Goal: Information Seeking & Learning: Learn about a topic

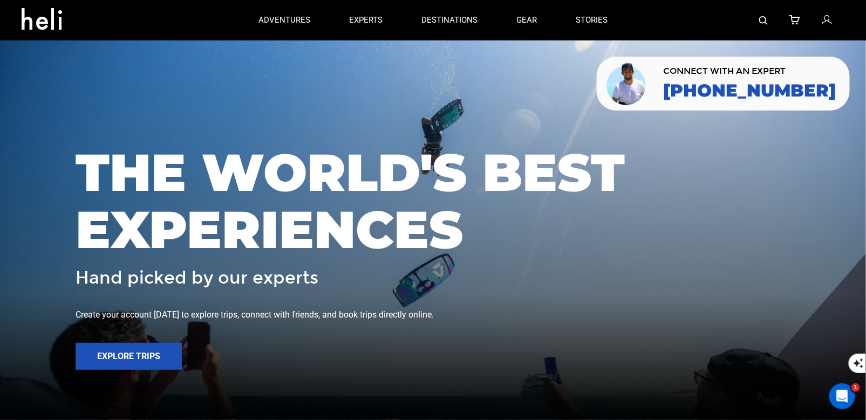
click at [755, 19] on div at bounding box center [735, 20] width 217 height 40
click at [763, 20] on img at bounding box center [763, 20] width 9 height 9
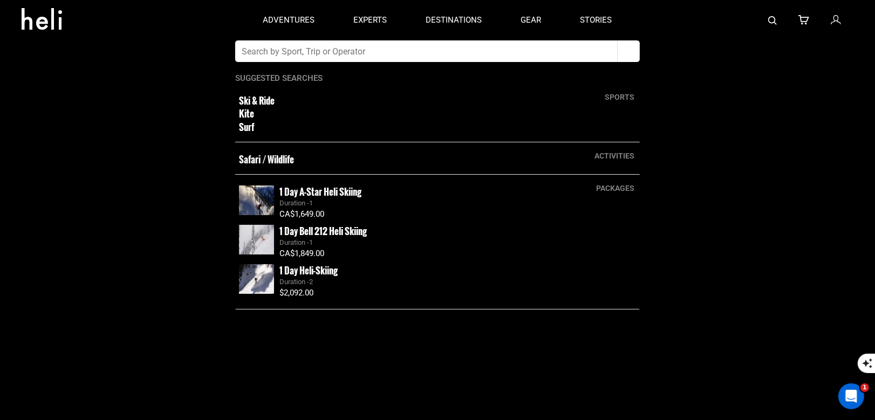
click at [425, 57] on input "text" at bounding box center [426, 51] width 382 height 22
type input "Northern Escape heli"
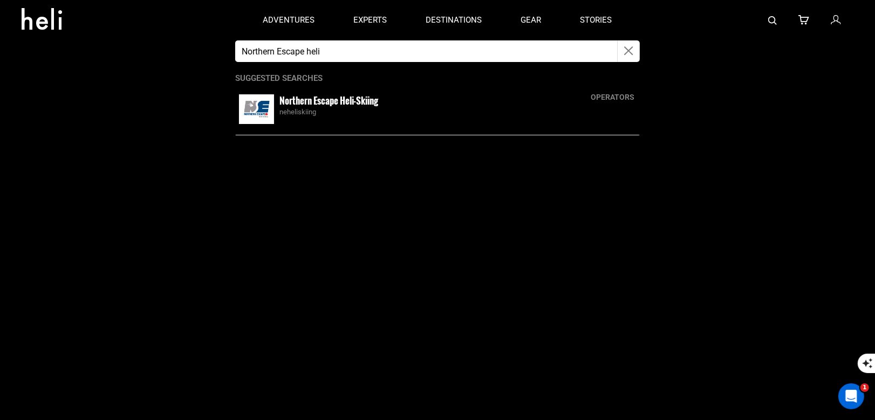
click at [345, 99] on div "operators Northern Escape Heli-Skiing neheliskiing" at bounding box center [437, 110] width 405 height 52
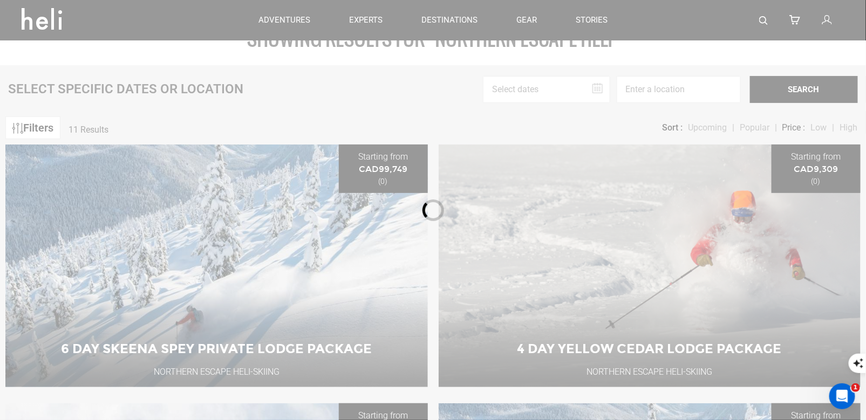
scroll to position [93, 0]
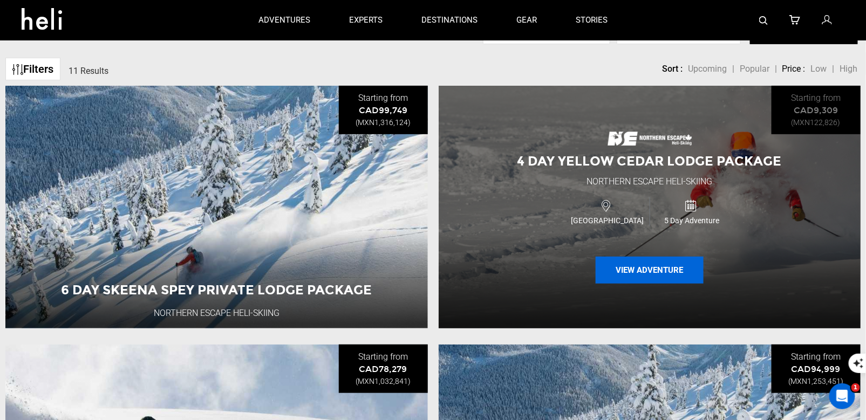
click at [637, 275] on button "View Adventure" at bounding box center [650, 270] width 108 height 27
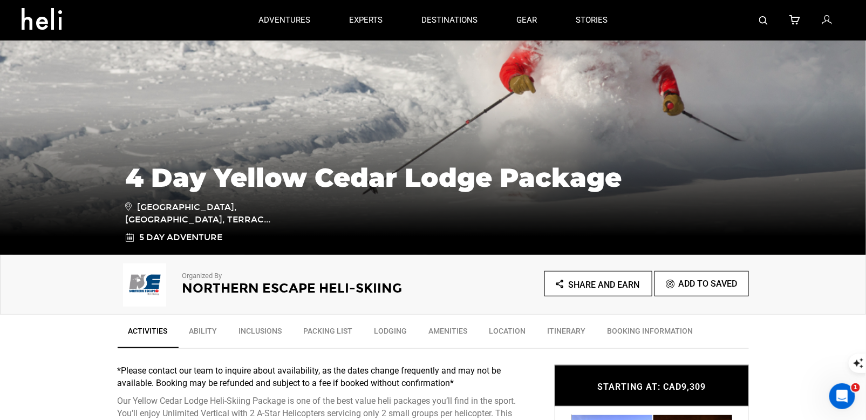
scroll to position [88, 0]
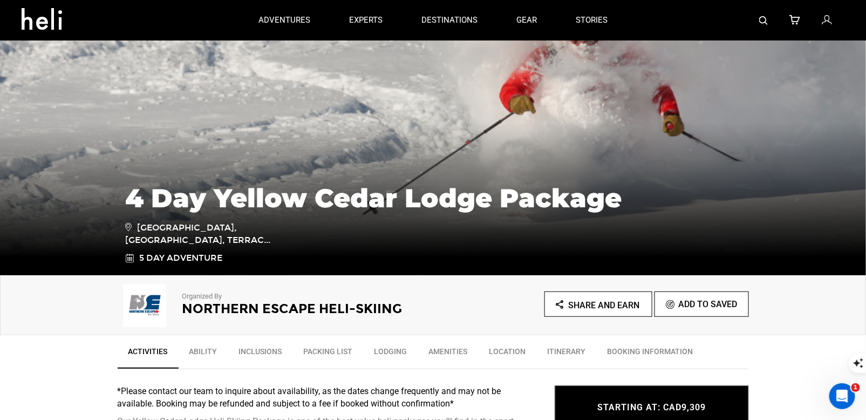
type input "Northern Escape heli"
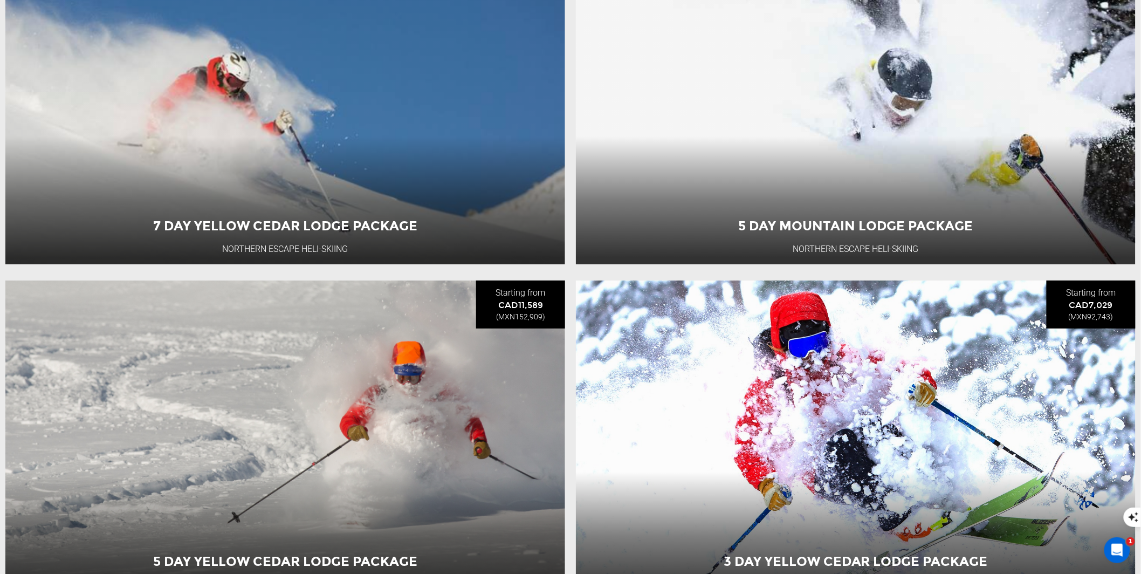
scroll to position [1781, 0]
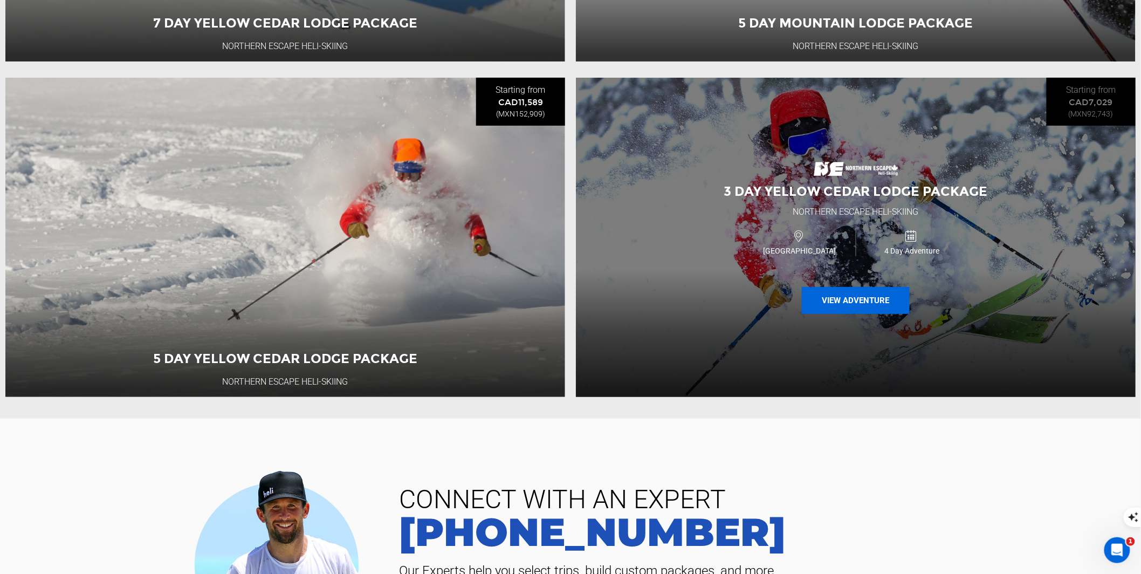
click at [847, 314] on button "View Adventure" at bounding box center [856, 300] width 108 height 27
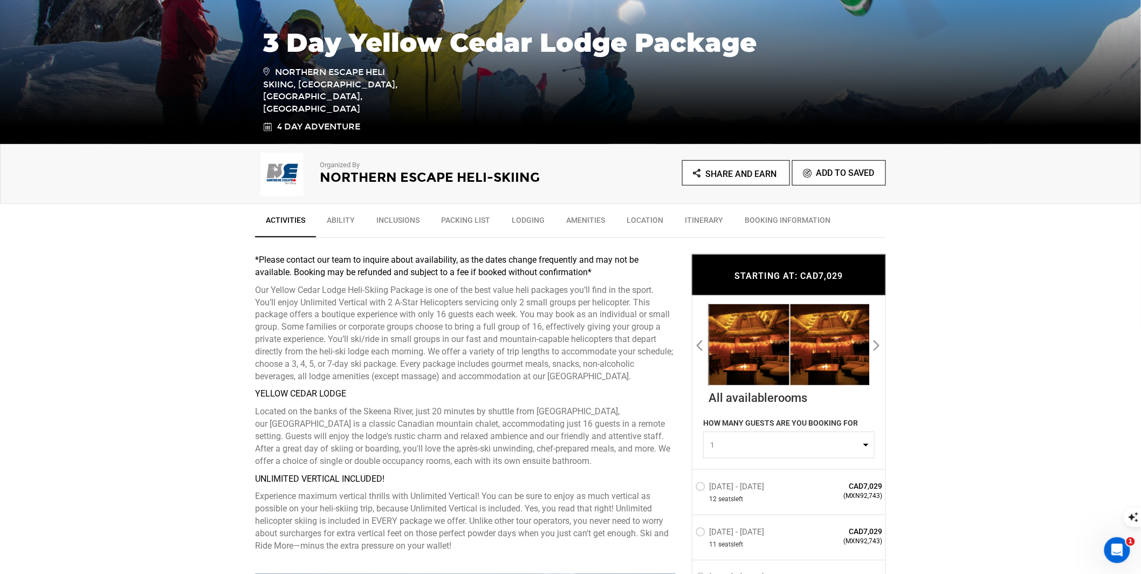
scroll to position [270, 0]
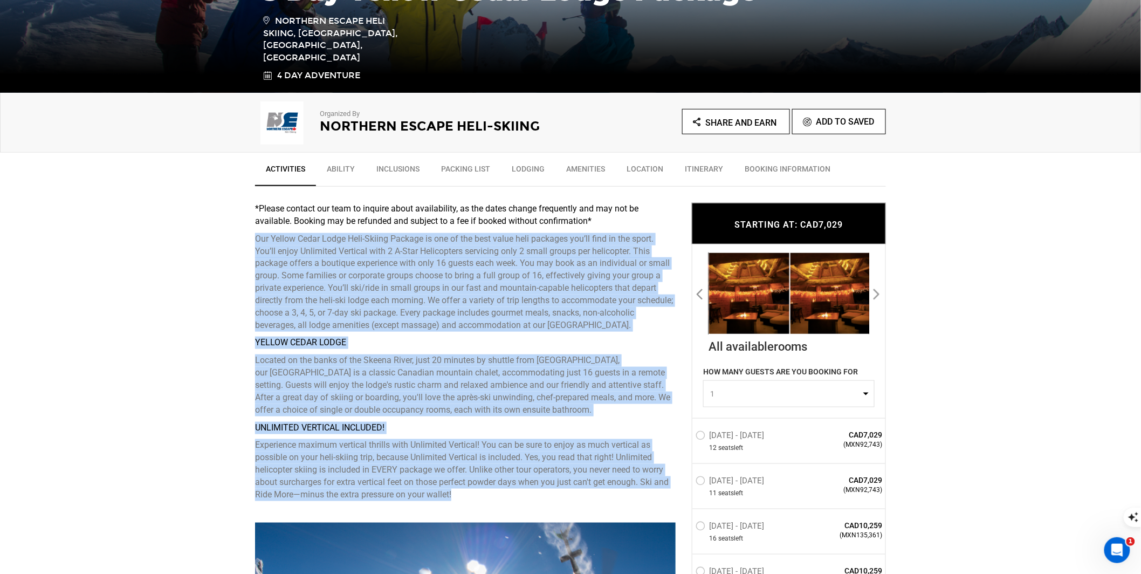
drag, startPoint x: 459, startPoint y: 490, endPoint x: 254, endPoint y: 240, distance: 323.9
copy div "Lor Ipsumd Sitam Conse Adip-Elitse Doeiusm te inc ut lab etdo magna aliq enimad…"
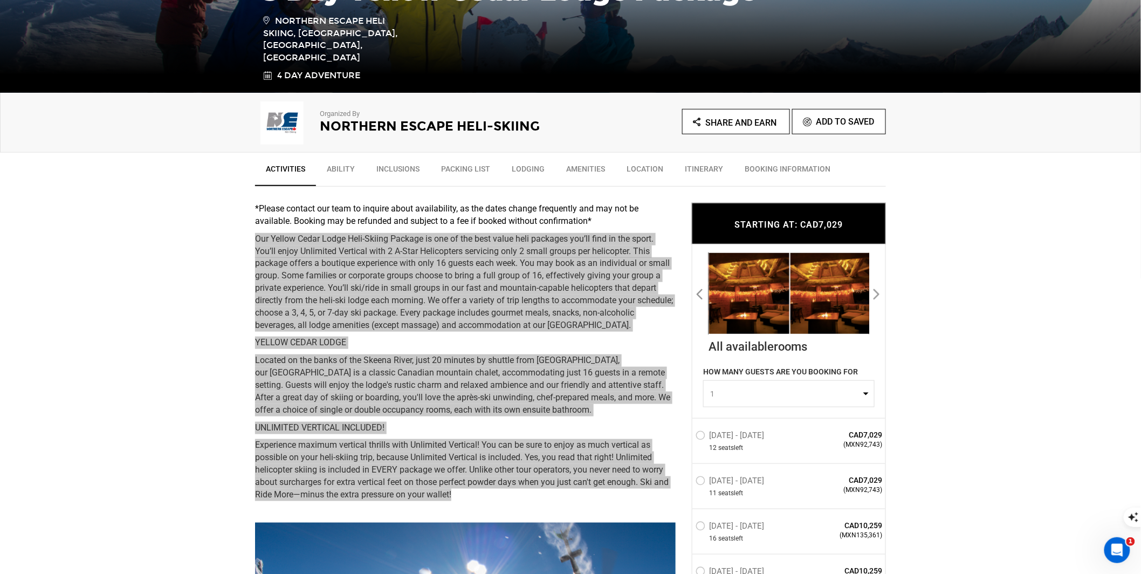
scroll to position [0, 0]
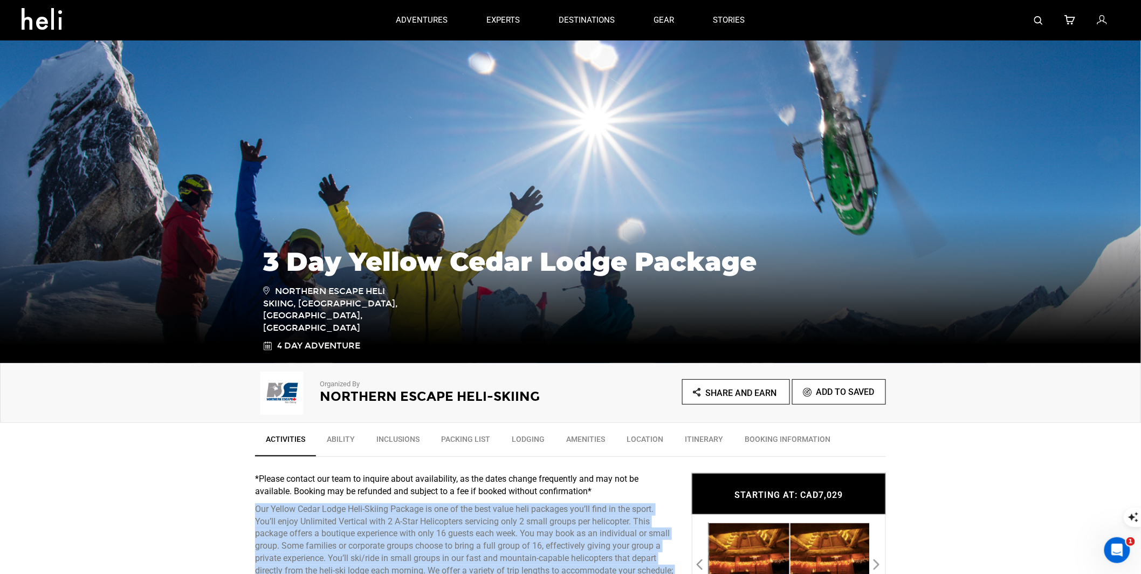
click at [874, 20] on img at bounding box center [1039, 20] width 9 height 9
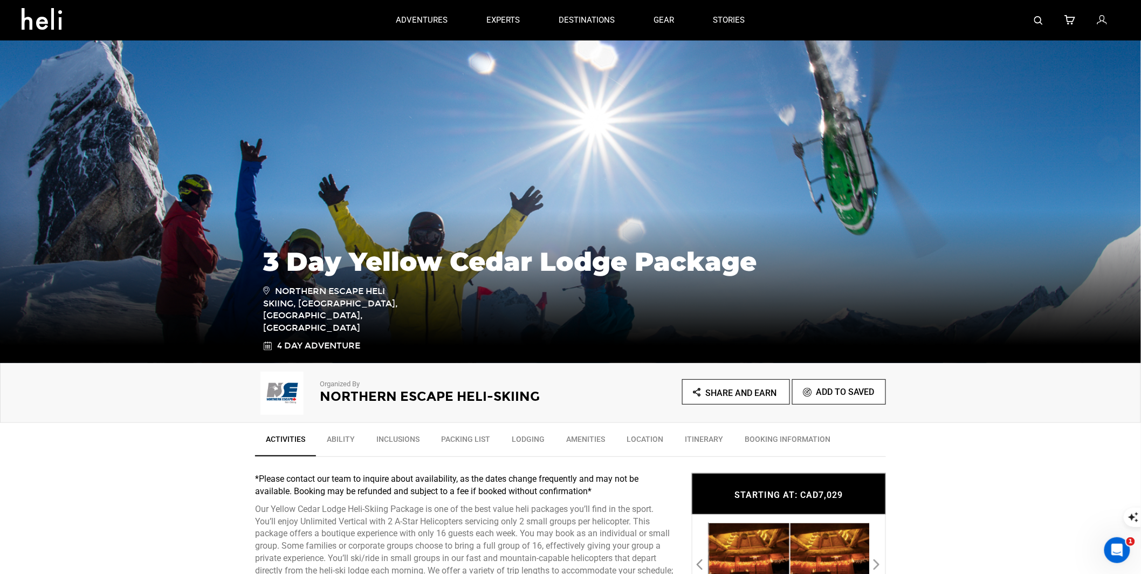
click at [874, 25] on link at bounding box center [1039, 20] width 9 height 40
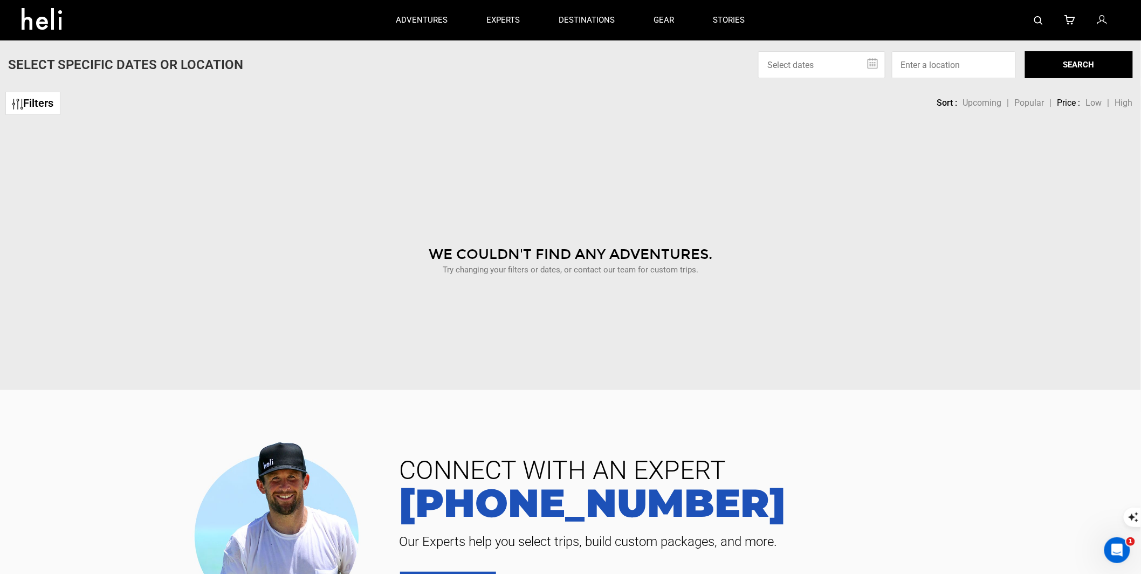
click at [874, 21] on img at bounding box center [1039, 20] width 9 height 9
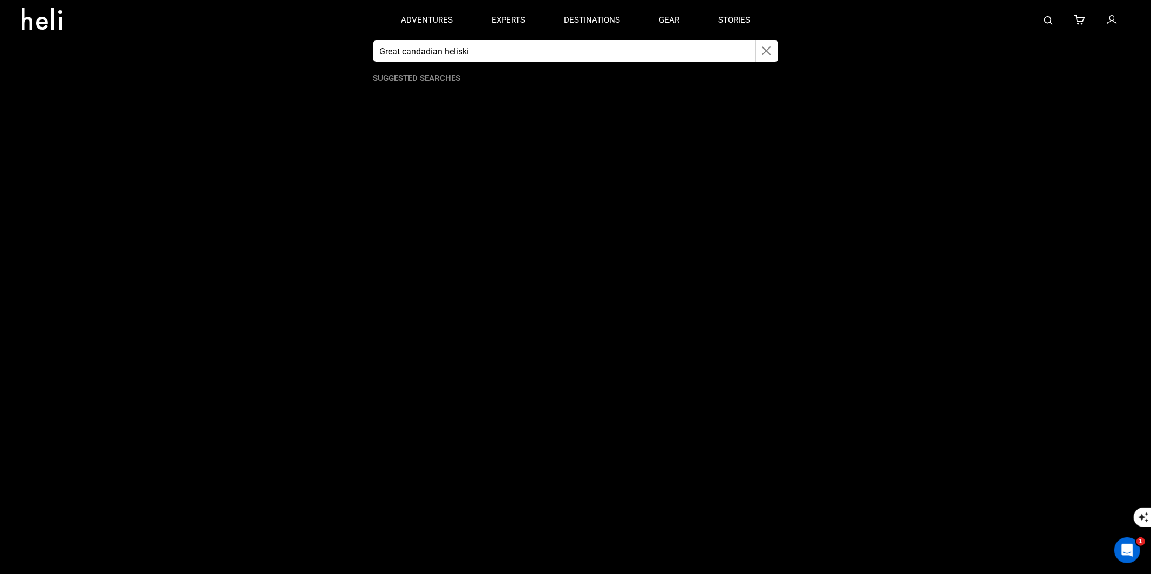
click at [648, 53] on input "Great candadian heliski" at bounding box center [564, 51] width 382 height 22
click at [508, 112] on app-search-panel "Great canan Suggested Searches" at bounding box center [575, 307] width 1151 height 534
click at [484, 50] on input "Great canan" at bounding box center [564, 51] width 382 height 22
type input "Great"
click at [364, 126] on app-search-panel "Great Suggested Searches" at bounding box center [575, 307] width 1151 height 534
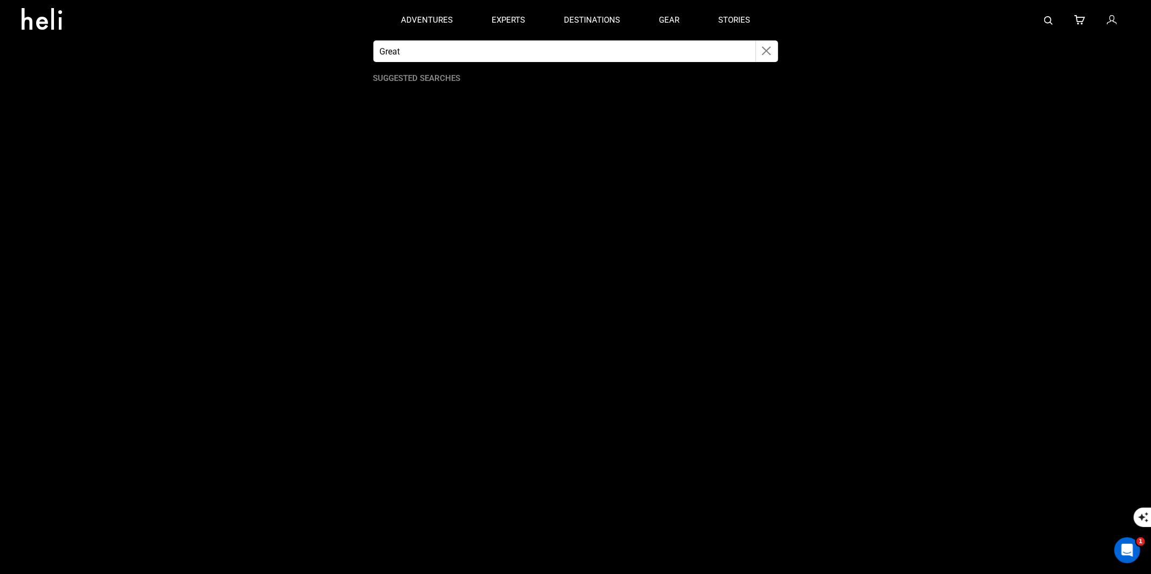
click at [429, 53] on input "Great" at bounding box center [564, 51] width 382 height 22
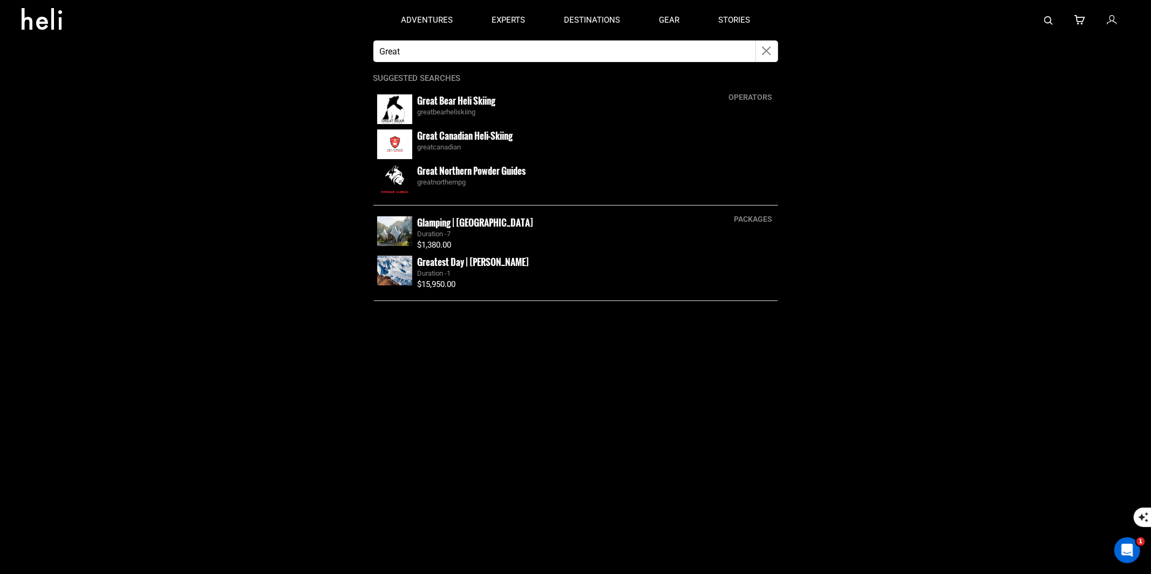
click at [403, 138] on img at bounding box center [394, 144] width 35 height 30
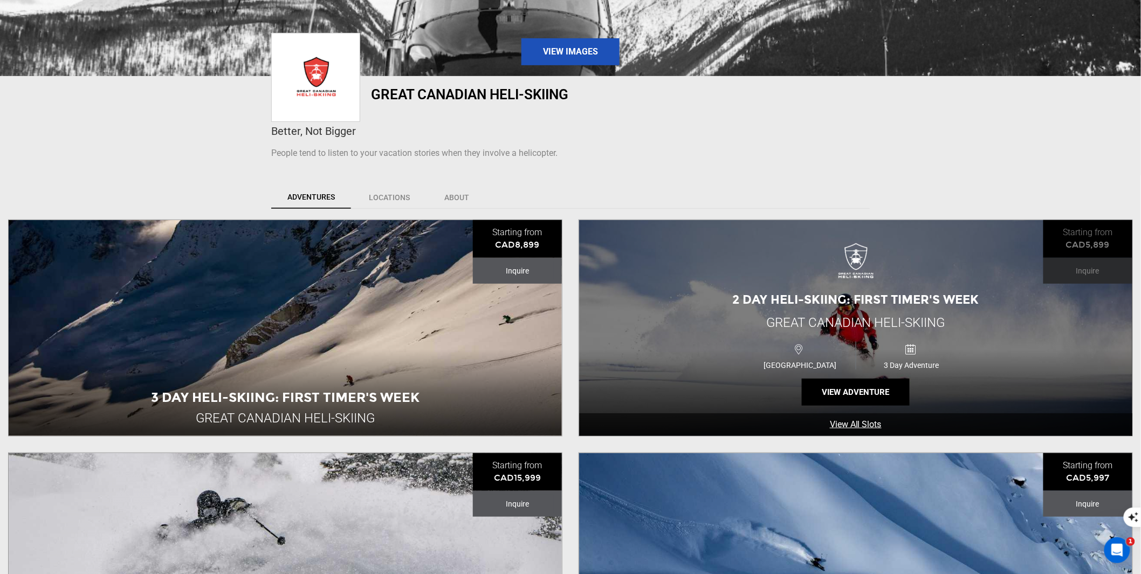
scroll to position [384, 0]
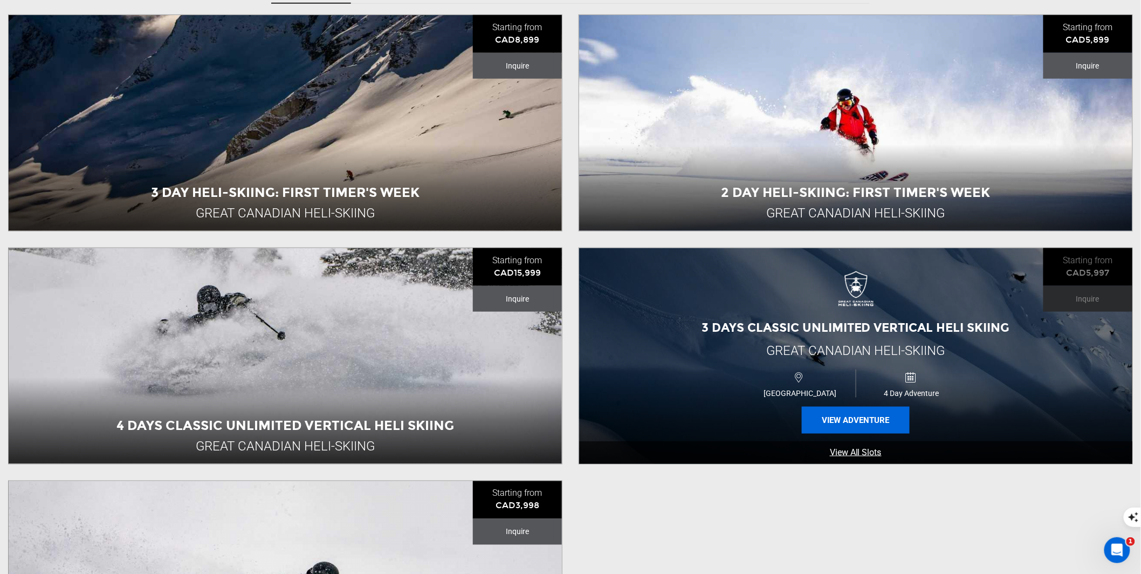
click at [851, 420] on button "View Adventure" at bounding box center [856, 420] width 108 height 27
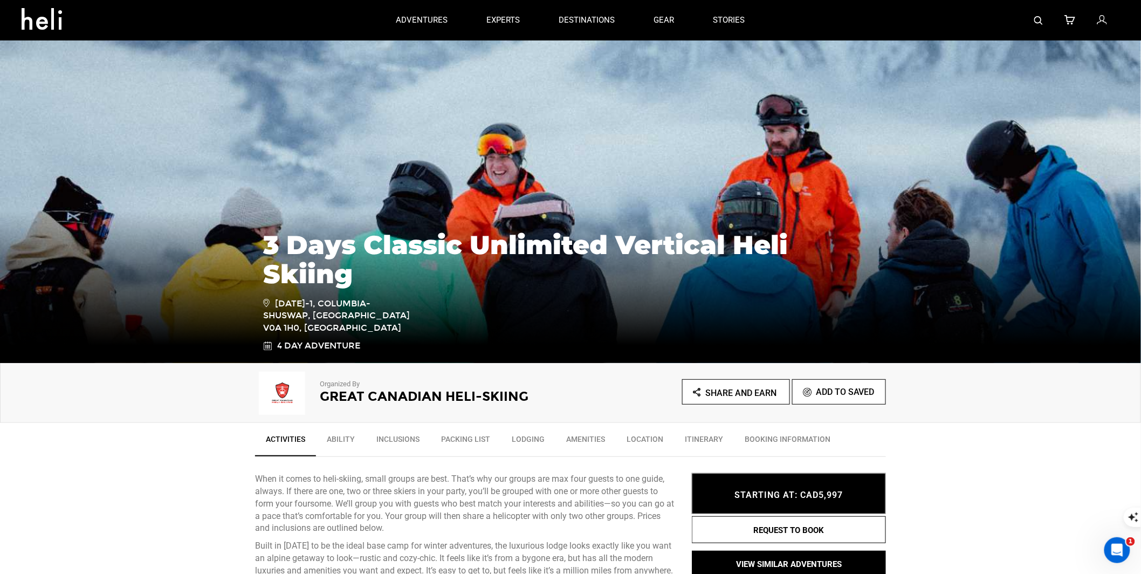
click at [347, 399] on h2 "Great Canadian Heli-Skiing" at bounding box center [430, 396] width 221 height 14
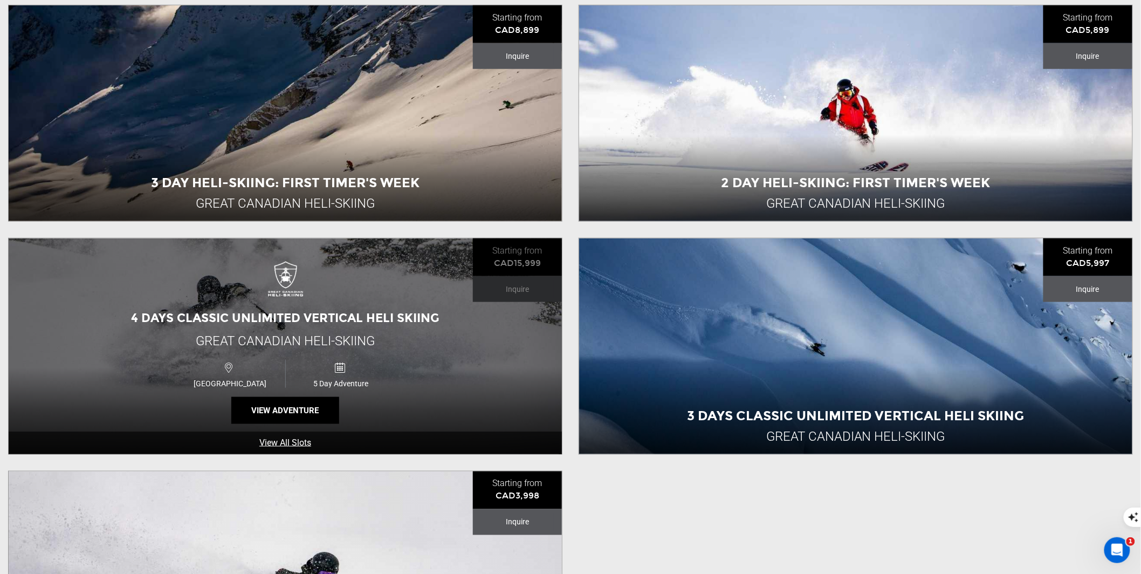
scroll to position [555, 0]
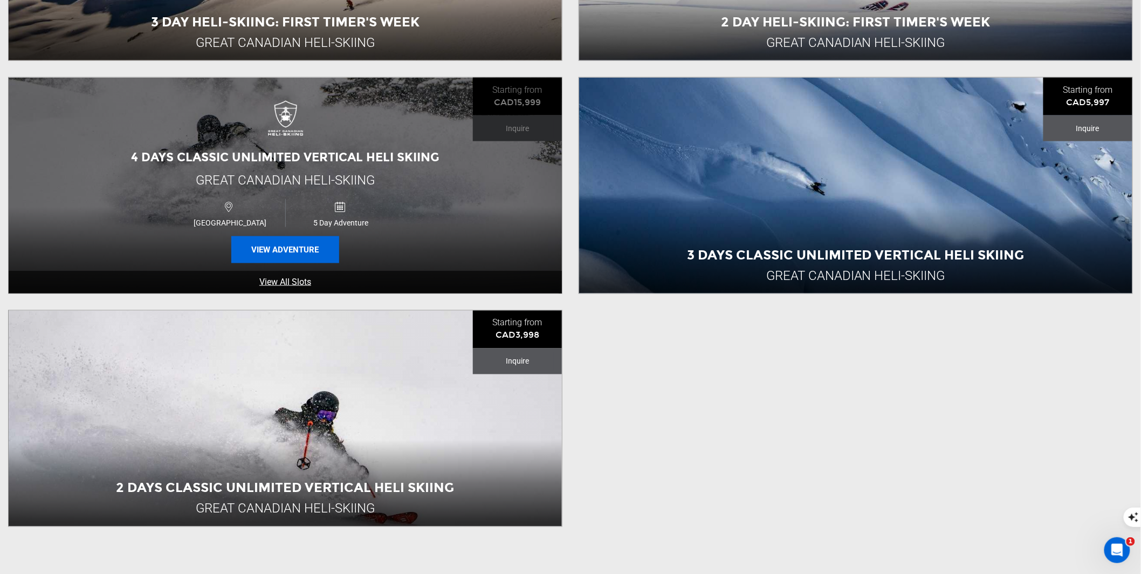
click at [298, 258] on button "View Adventure" at bounding box center [285, 249] width 108 height 27
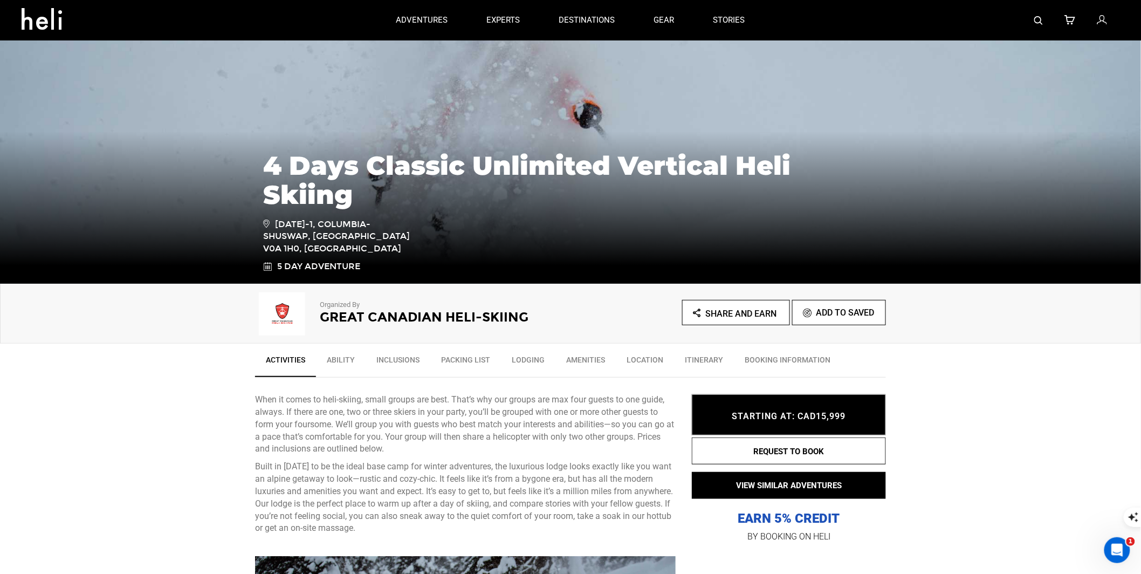
scroll to position [234, 0]
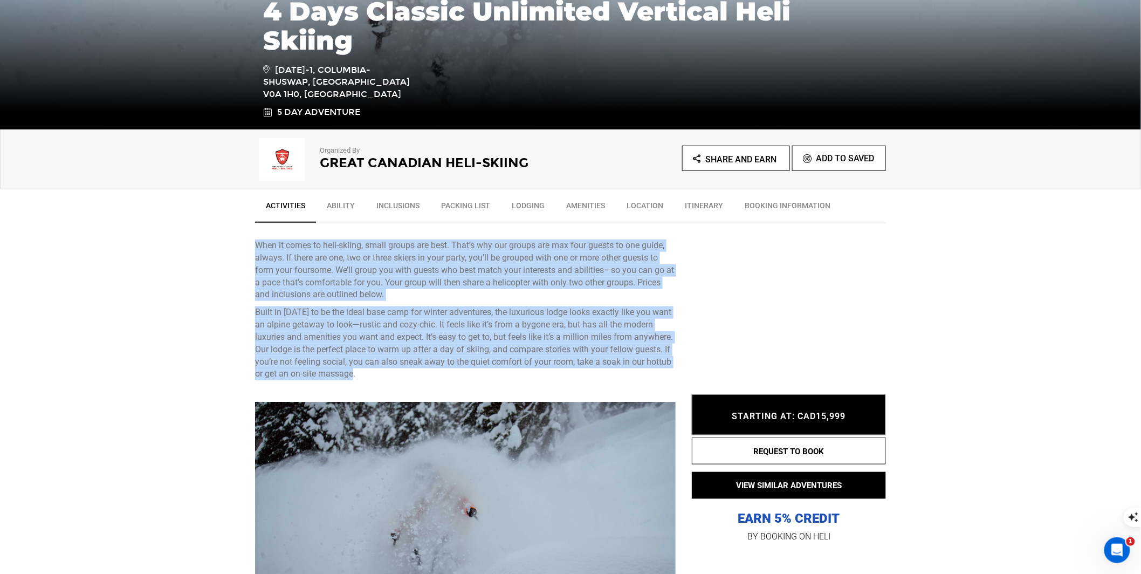
drag, startPoint x: 381, startPoint y: 371, endPoint x: 242, endPoint y: 241, distance: 190.1
copy div "Lore ip dolor si amet-consec, adipi elitse doe temp. Inci’u lab etd magnaa eni …"
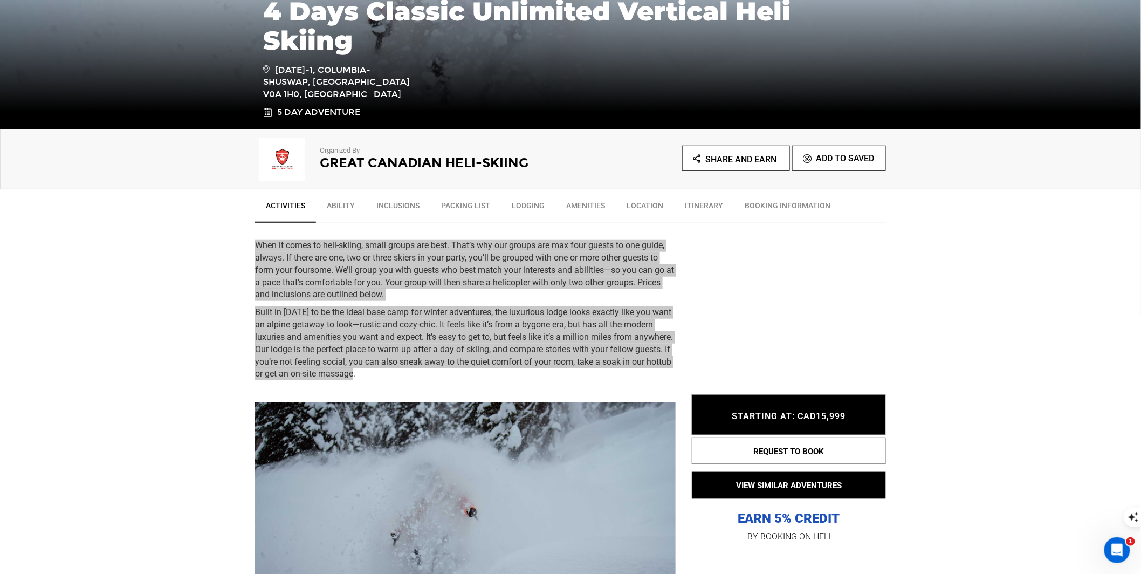
scroll to position [0, 0]
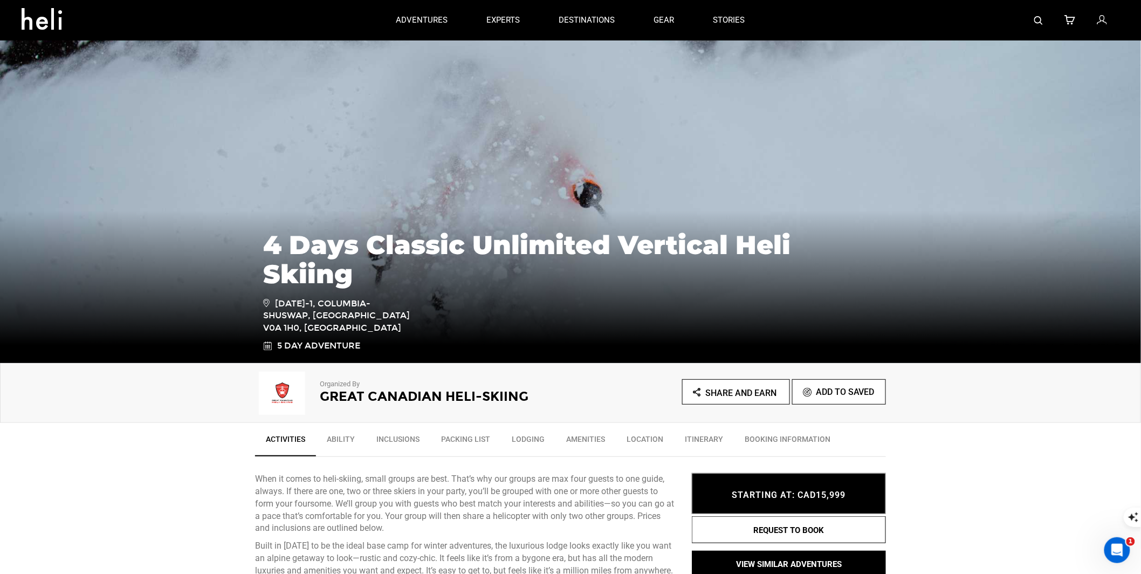
click at [874, 17] on div at bounding box center [942, 20] width 355 height 40
click at [874, 19] on img at bounding box center [1039, 20] width 9 height 9
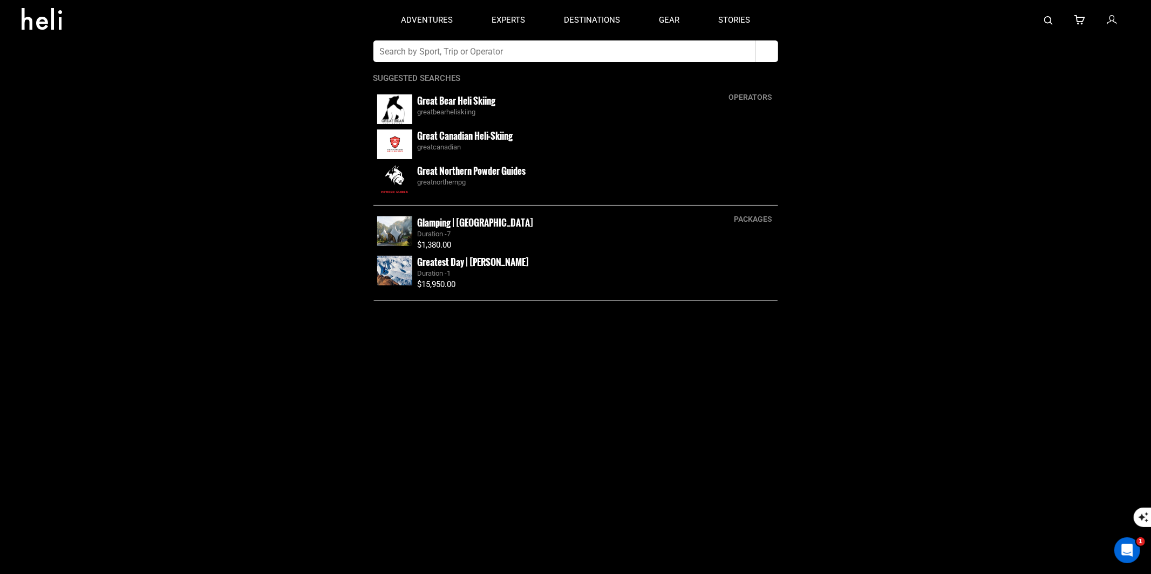
click at [681, 51] on input "text" at bounding box center [564, 51] width 382 height 22
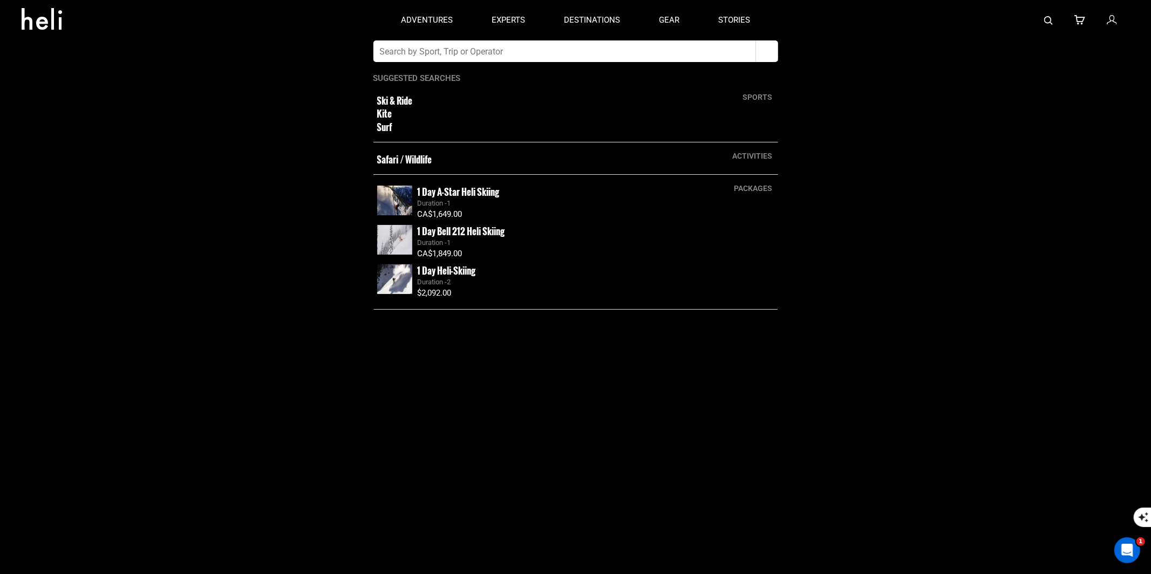
click at [681, 51] on input "text" at bounding box center [564, 51] width 382 height 22
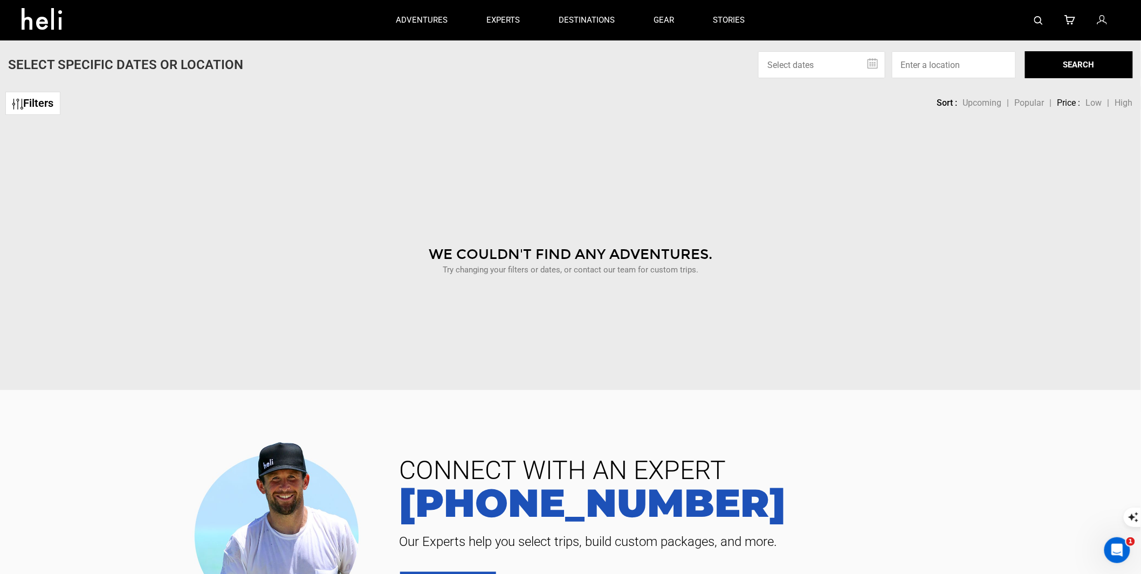
click at [874, 13] on link at bounding box center [1039, 20] width 9 height 40
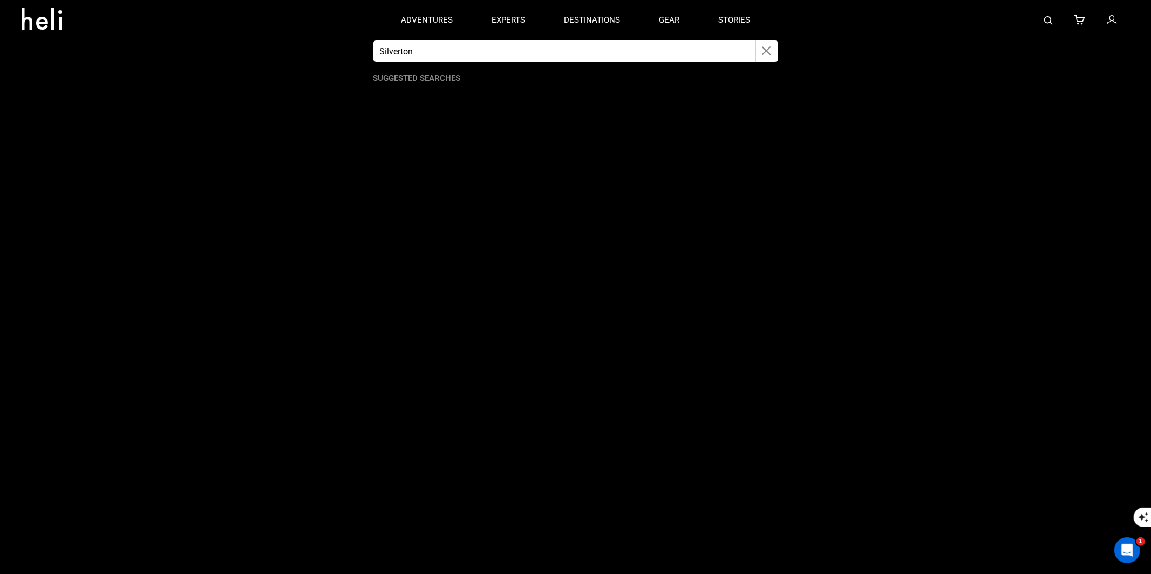
type input "Silverton"
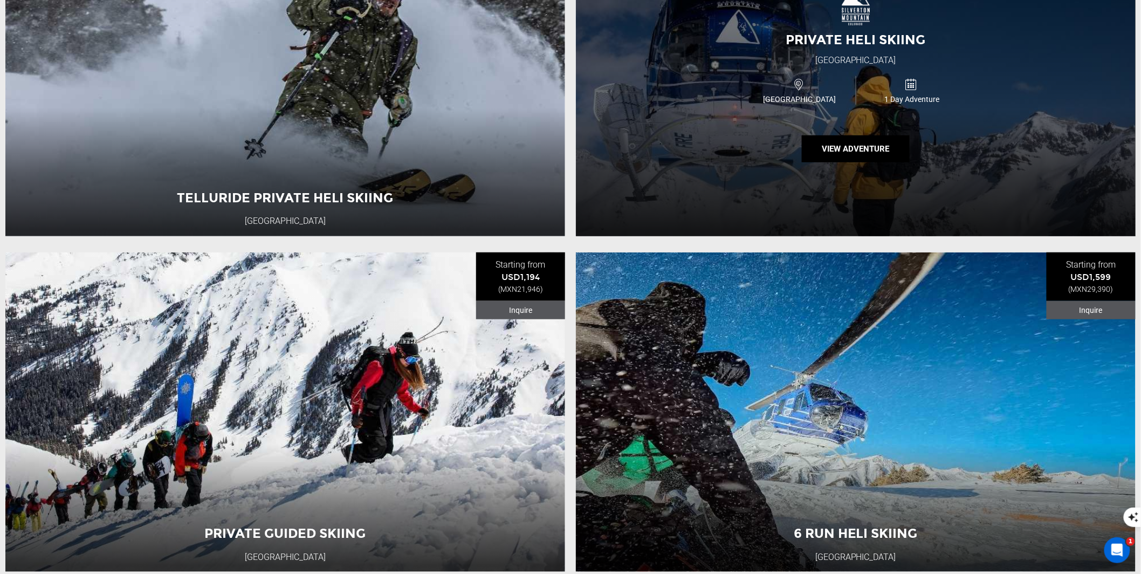
scroll to position [444, 0]
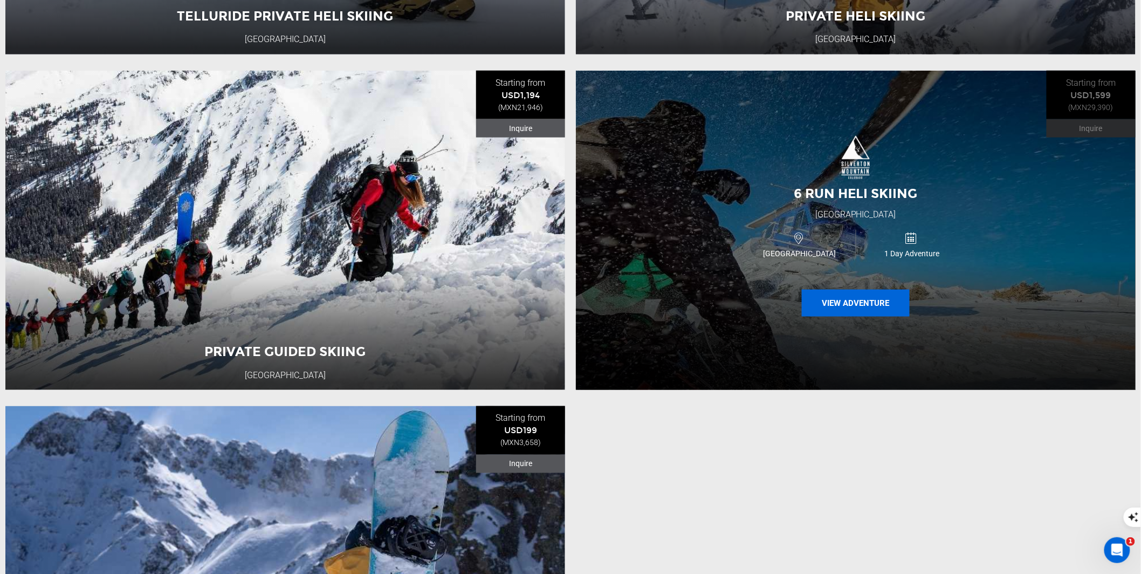
click at [835, 306] on button "View Adventure" at bounding box center [856, 303] width 108 height 27
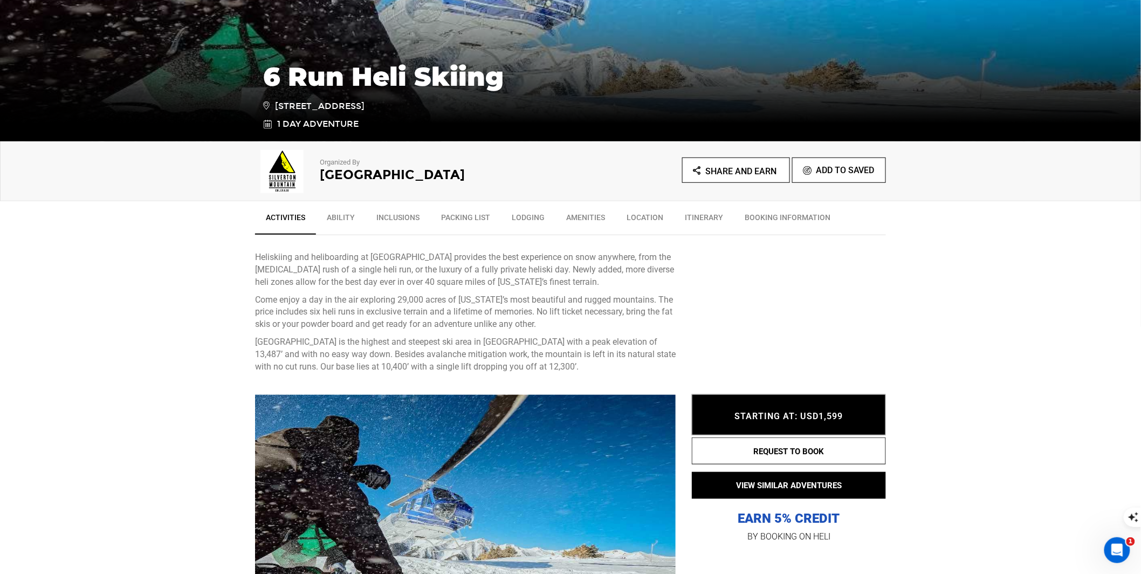
scroll to position [319, 0]
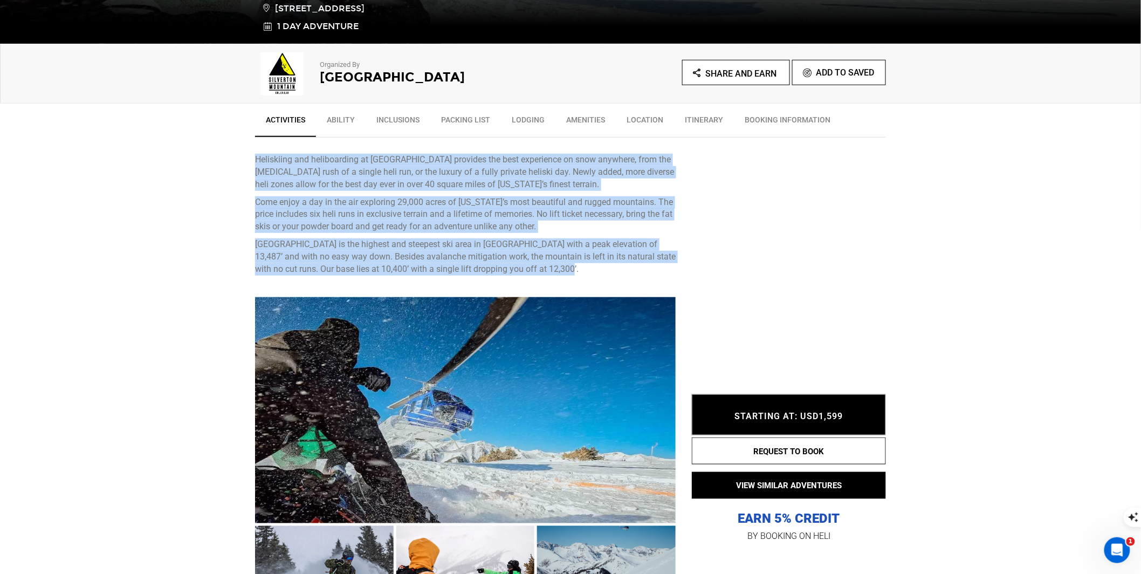
drag, startPoint x: 566, startPoint y: 269, endPoint x: 254, endPoint y: 159, distance: 331.0
copy div "Heliskiing and heliboarding at [GEOGRAPHIC_DATA] provides the best experience o…"
